Goal: Task Accomplishment & Management: Manage account settings

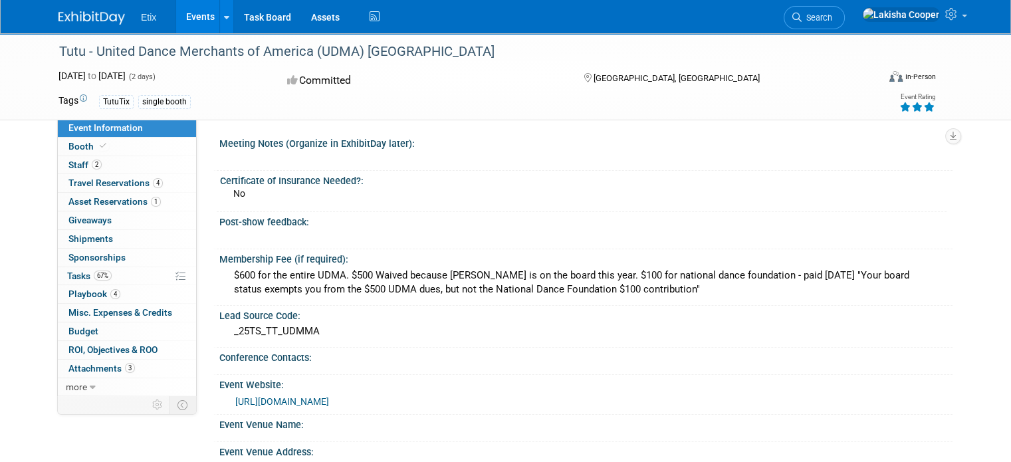
click at [199, 19] on link "Events" at bounding box center [200, 16] width 49 height 33
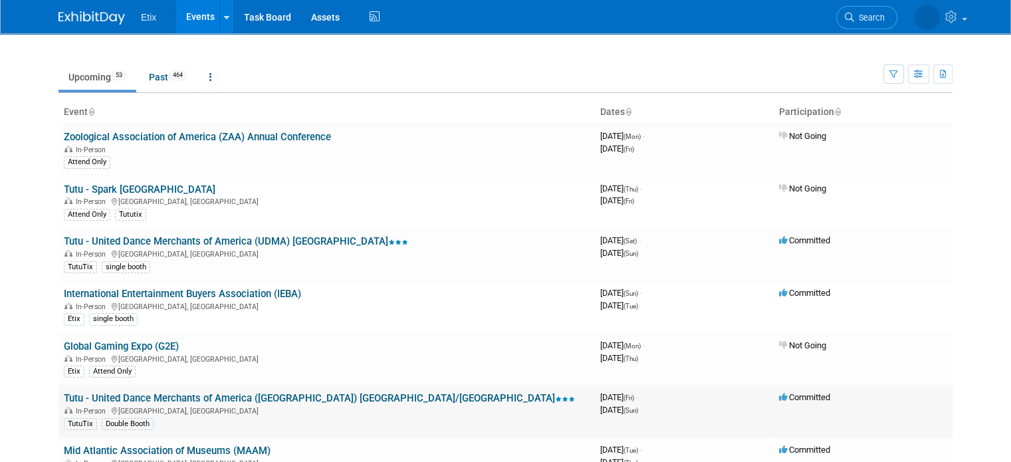
click at [283, 399] on link "Tutu - United Dance Merchants of America ([GEOGRAPHIC_DATA]) [GEOGRAPHIC_DATA]/…" at bounding box center [319, 398] width 511 height 12
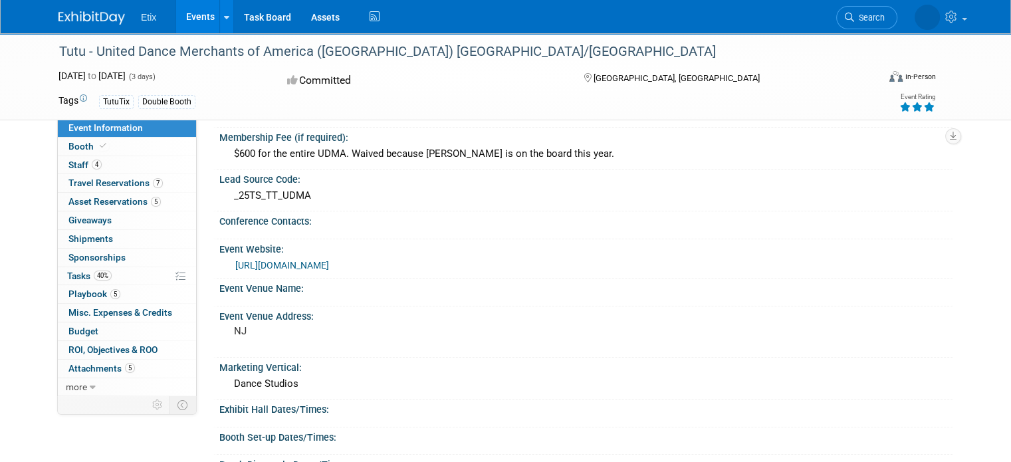
scroll to position [122, 0]
click at [86, 188] on span "Travel Reservations 7" at bounding box center [115, 182] width 94 height 11
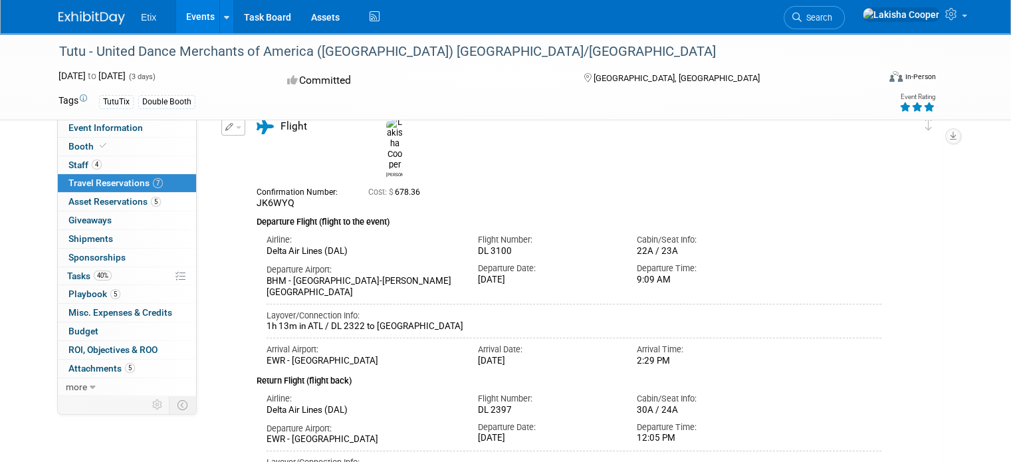
scroll to position [182, 0]
